Goal: Information Seeking & Learning: Learn about a topic

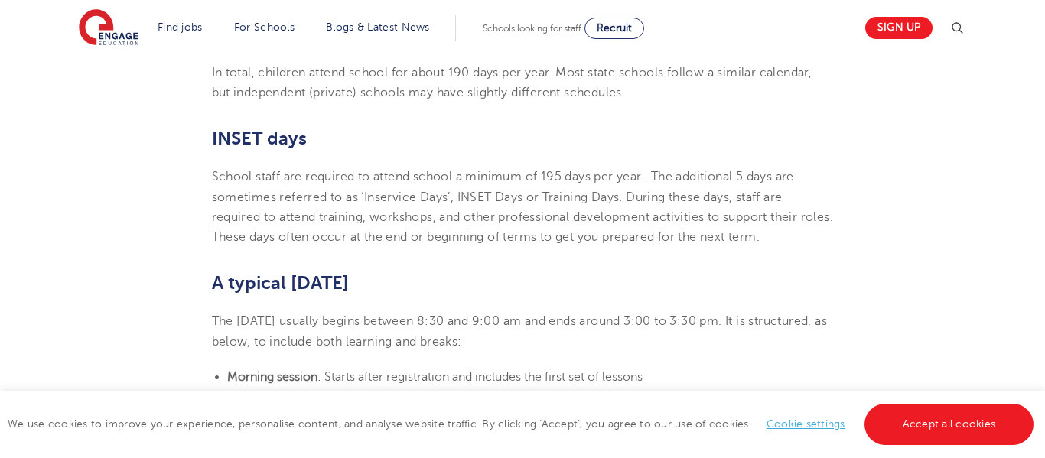
scroll to position [853, 0]
click at [466, 196] on span "School staff are required to attend school a minimum of 195 days per year. The …" at bounding box center [523, 209] width 622 height 74
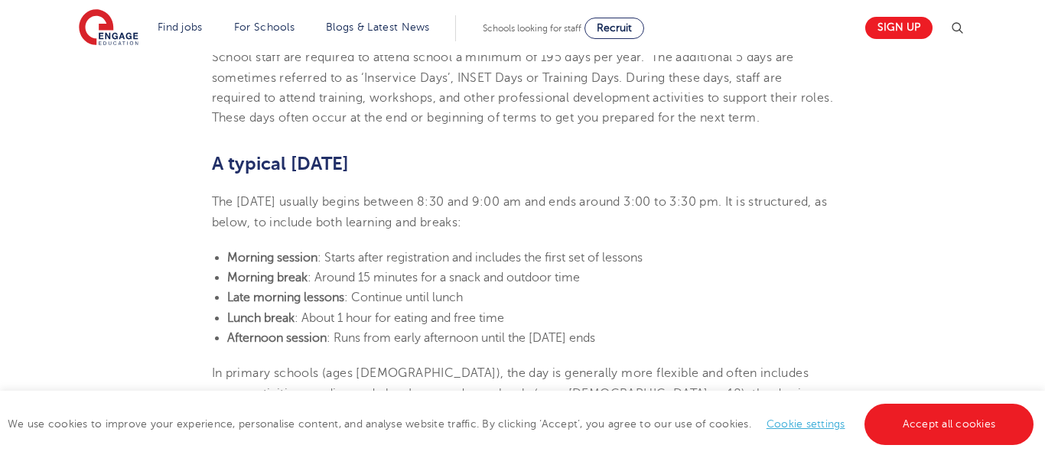
scroll to position [816, 0]
